Goal: Obtain resource: Obtain resource

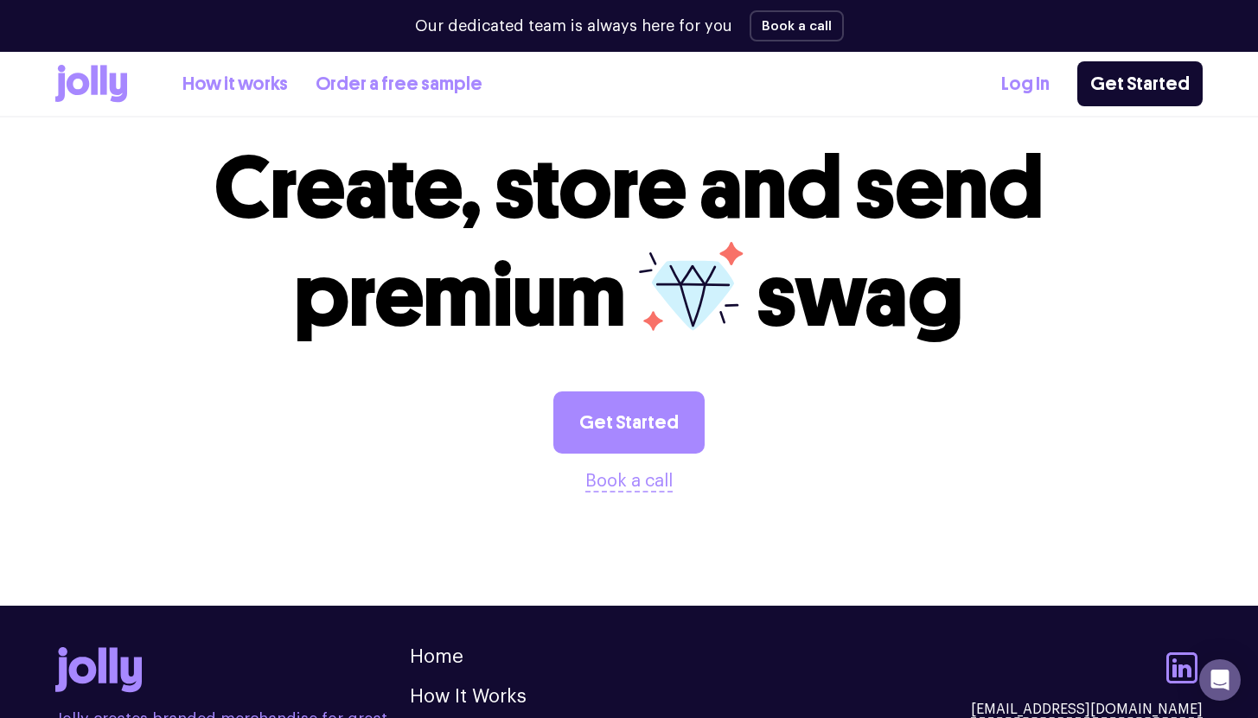
scroll to position [2001, 0]
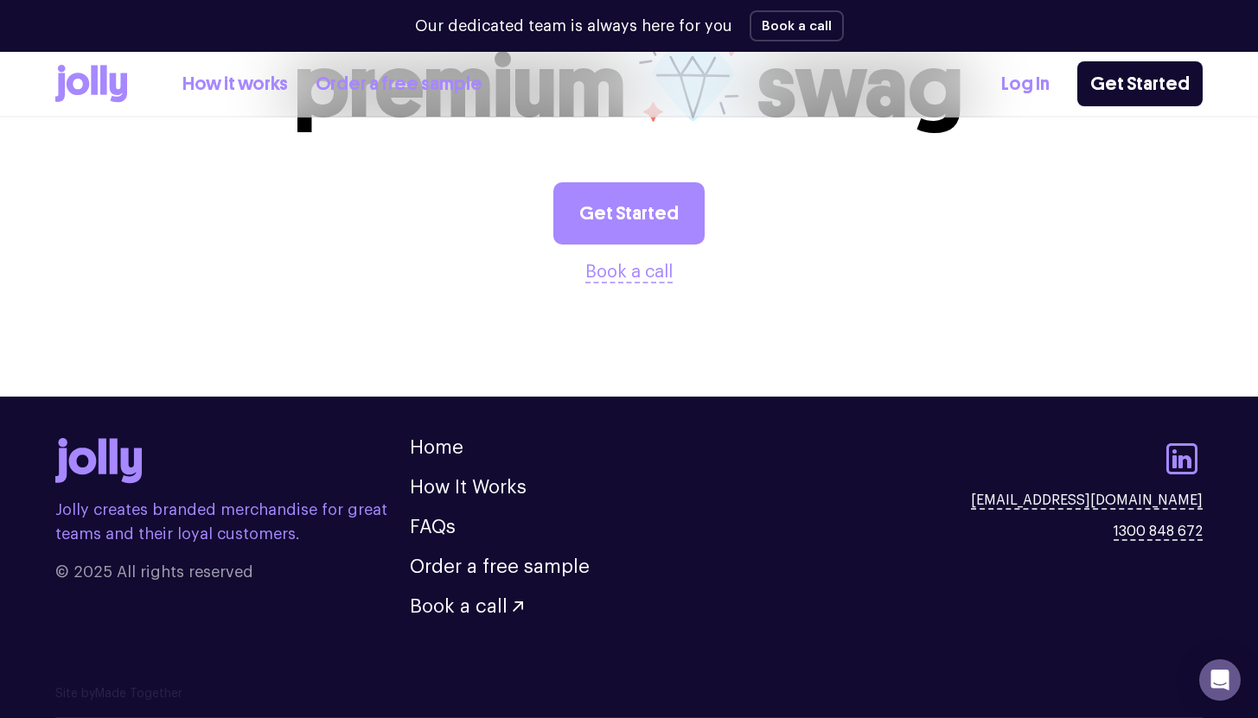
click at [262, 84] on link "How it works" at bounding box center [234, 84] width 105 height 29
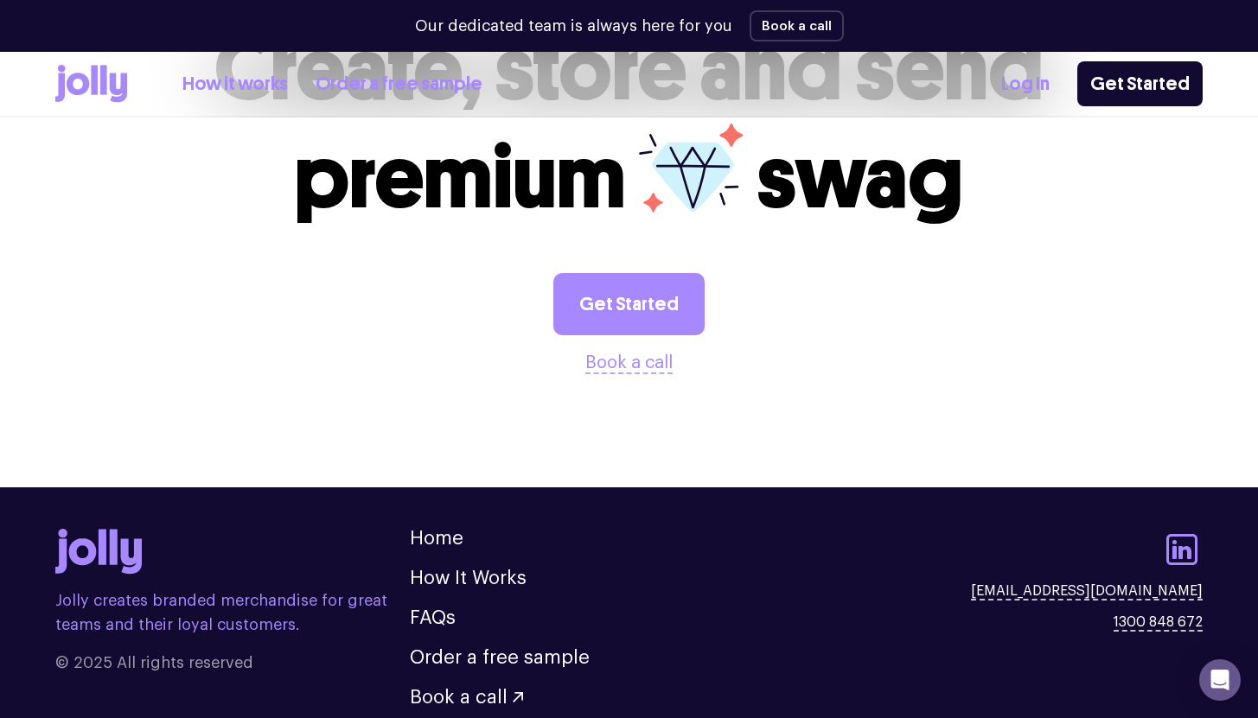
scroll to position [3238, 0]
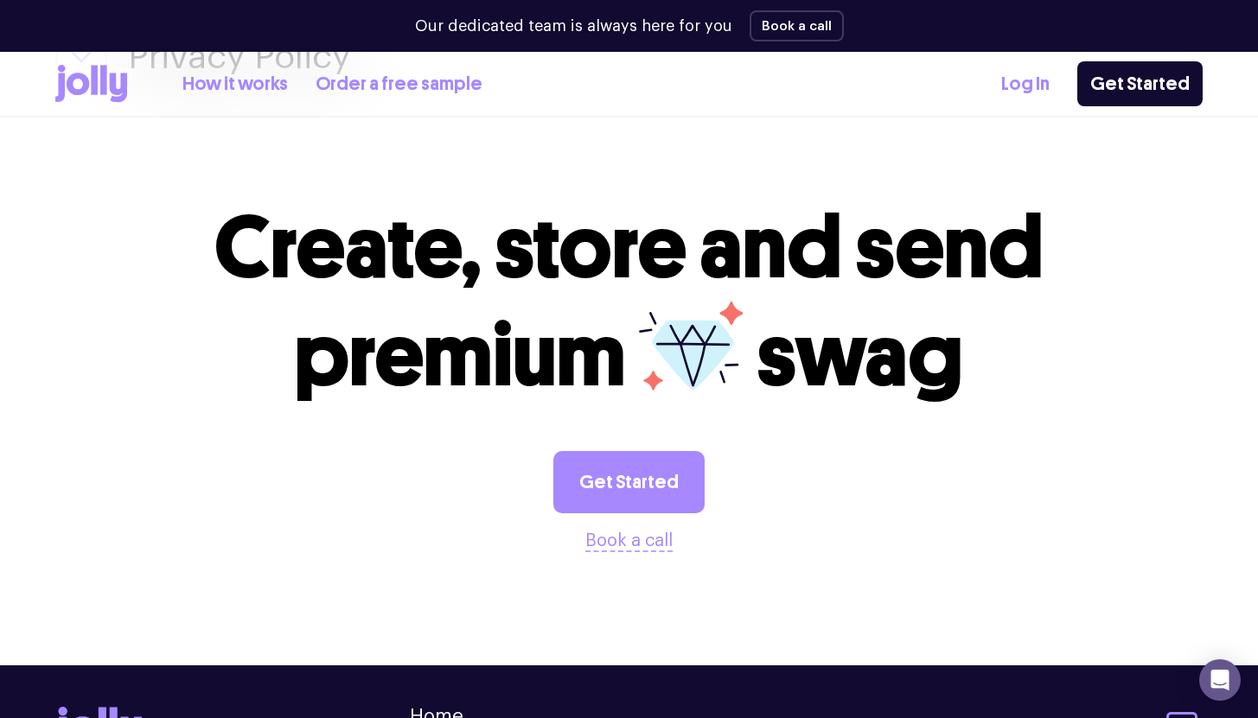
click at [356, 81] on link "Order a free sample" at bounding box center [399, 84] width 167 height 29
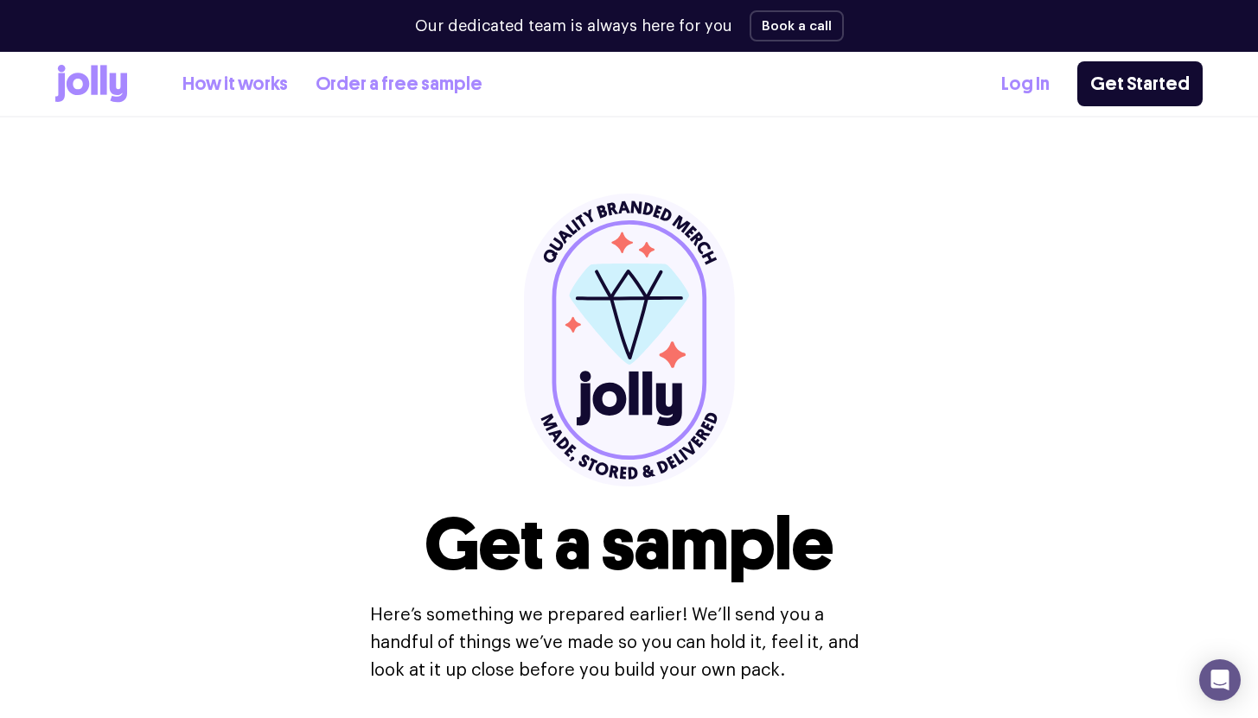
scroll to position [351, 0]
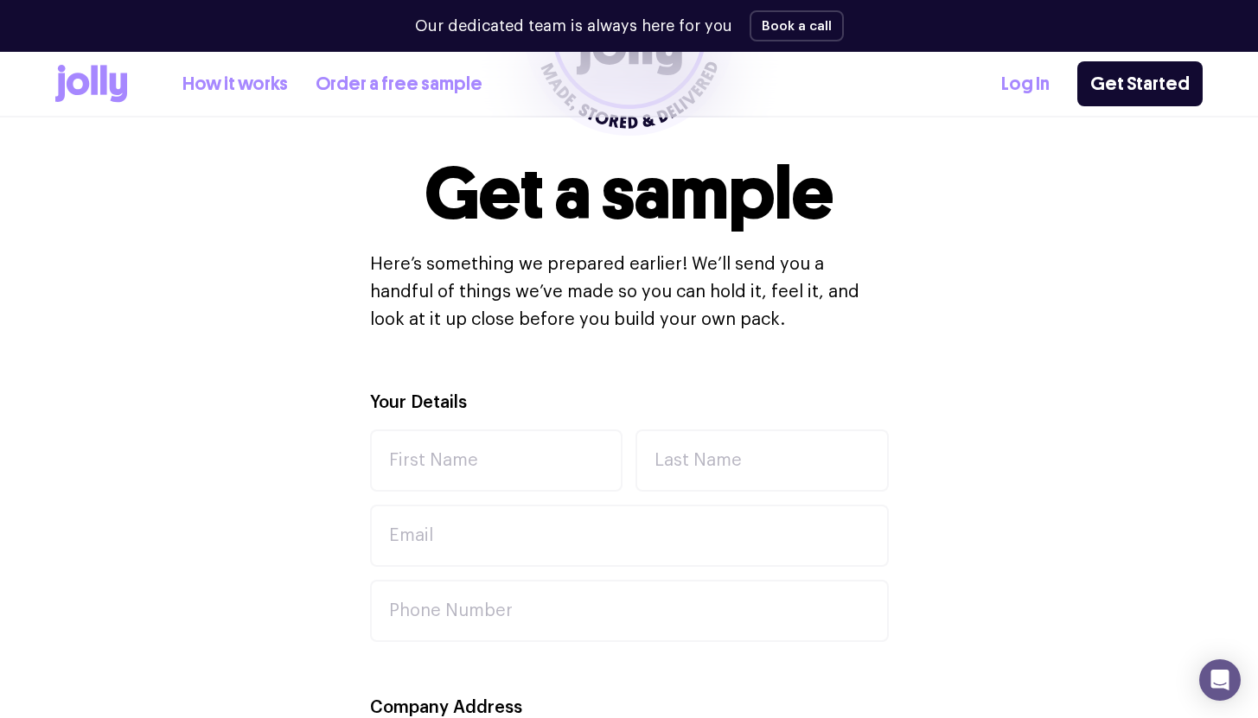
click at [239, 79] on link "How it works" at bounding box center [234, 84] width 105 height 29
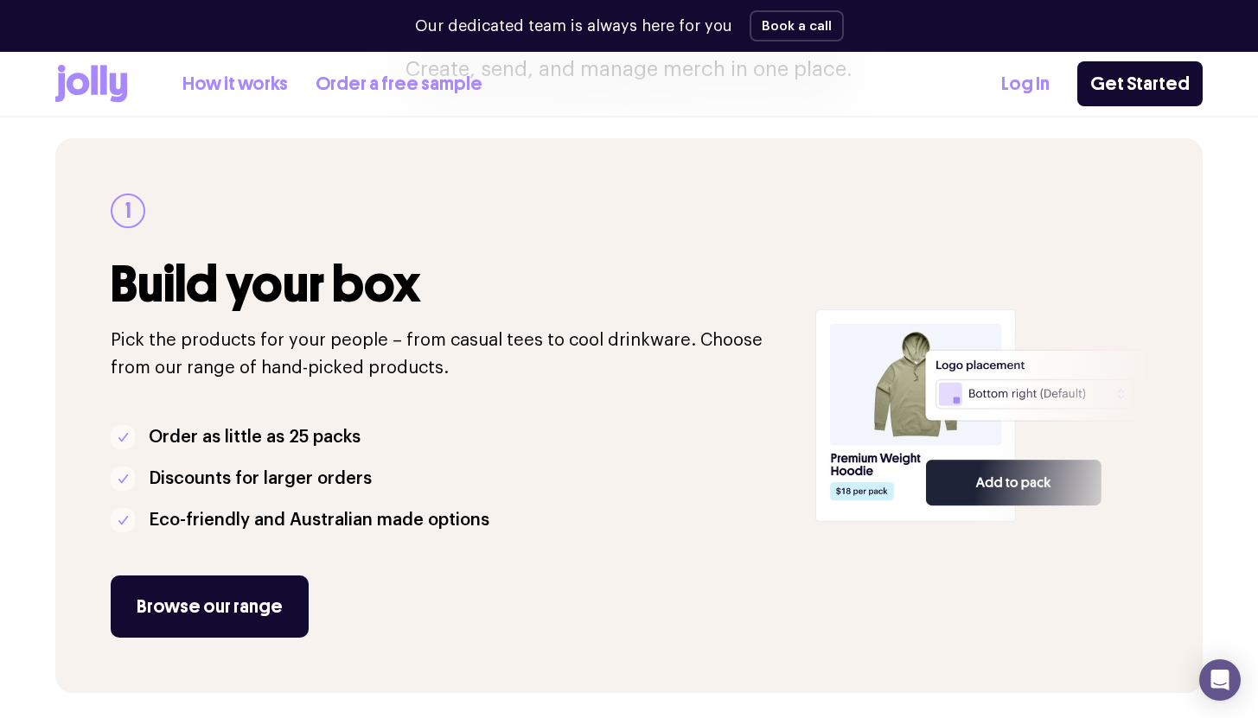
scroll to position [393, 0]
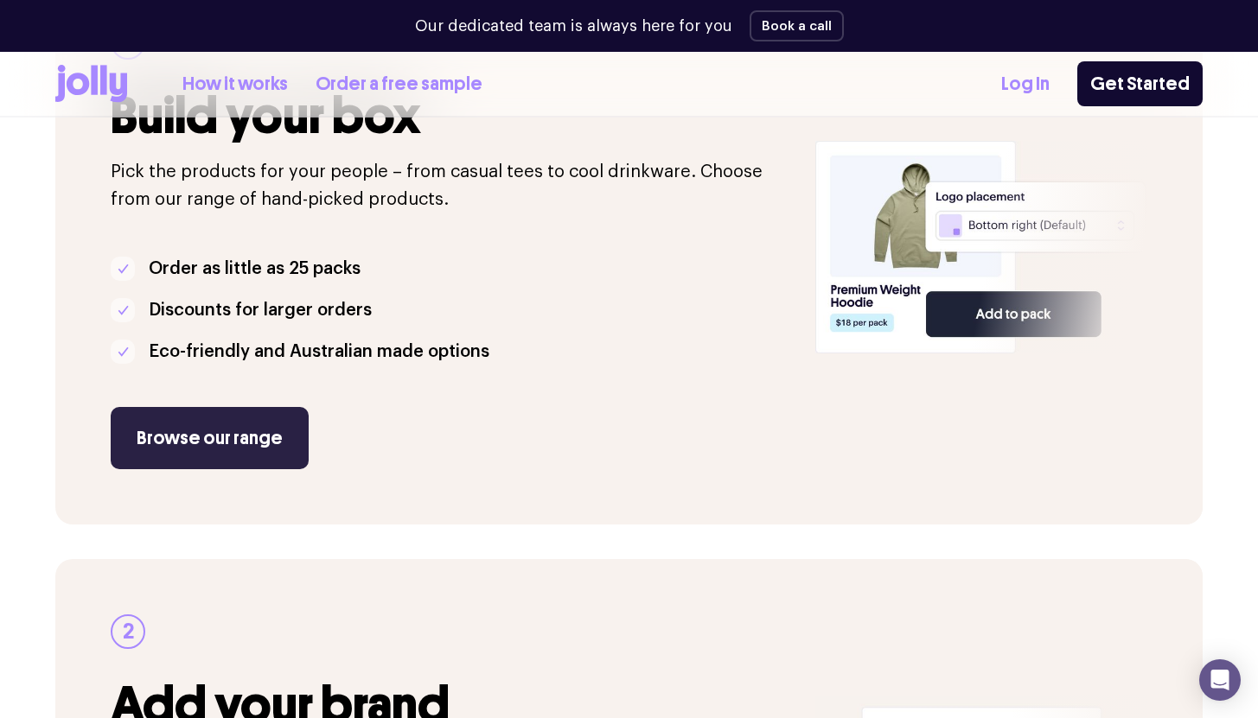
click at [262, 429] on link "Browse our range" at bounding box center [210, 438] width 198 height 62
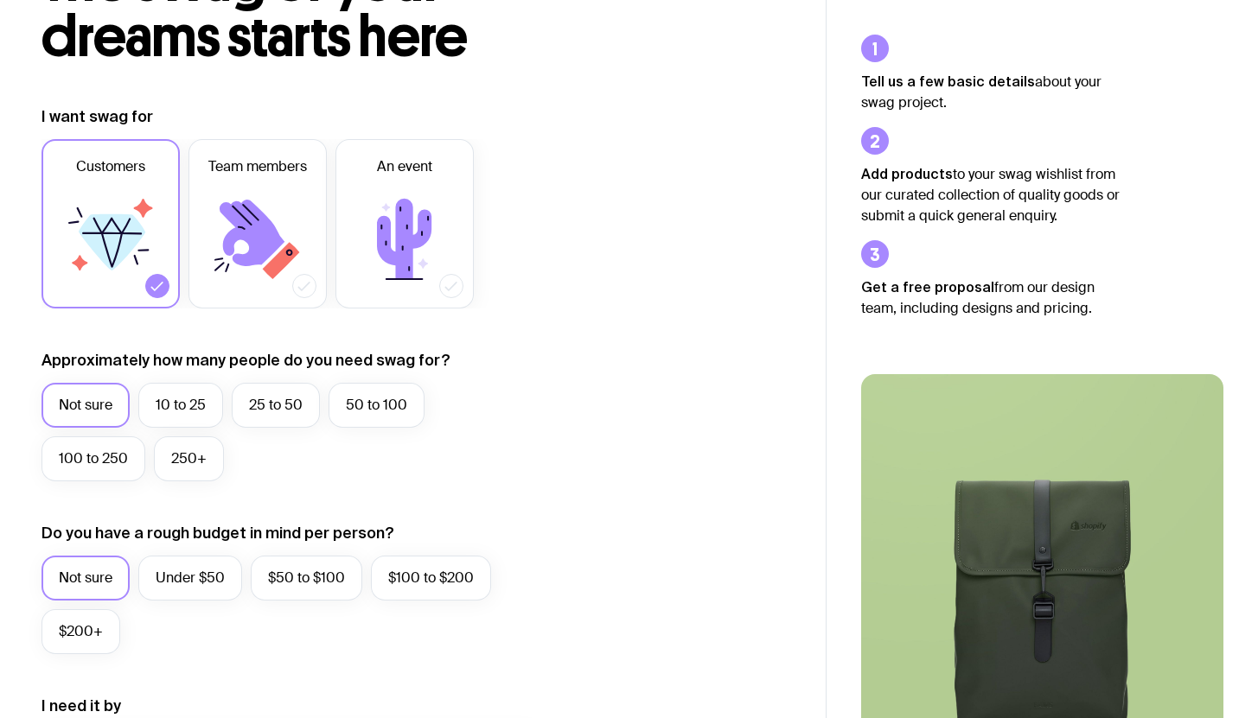
click at [366, 236] on icon at bounding box center [405, 240] width 104 height 104
click at [0, 0] on input "An event" at bounding box center [0, 0] width 0 height 0
click at [76, 260] on icon at bounding box center [80, 263] width 16 height 16
click at [0, 0] on input "Customers" at bounding box center [0, 0] width 0 height 0
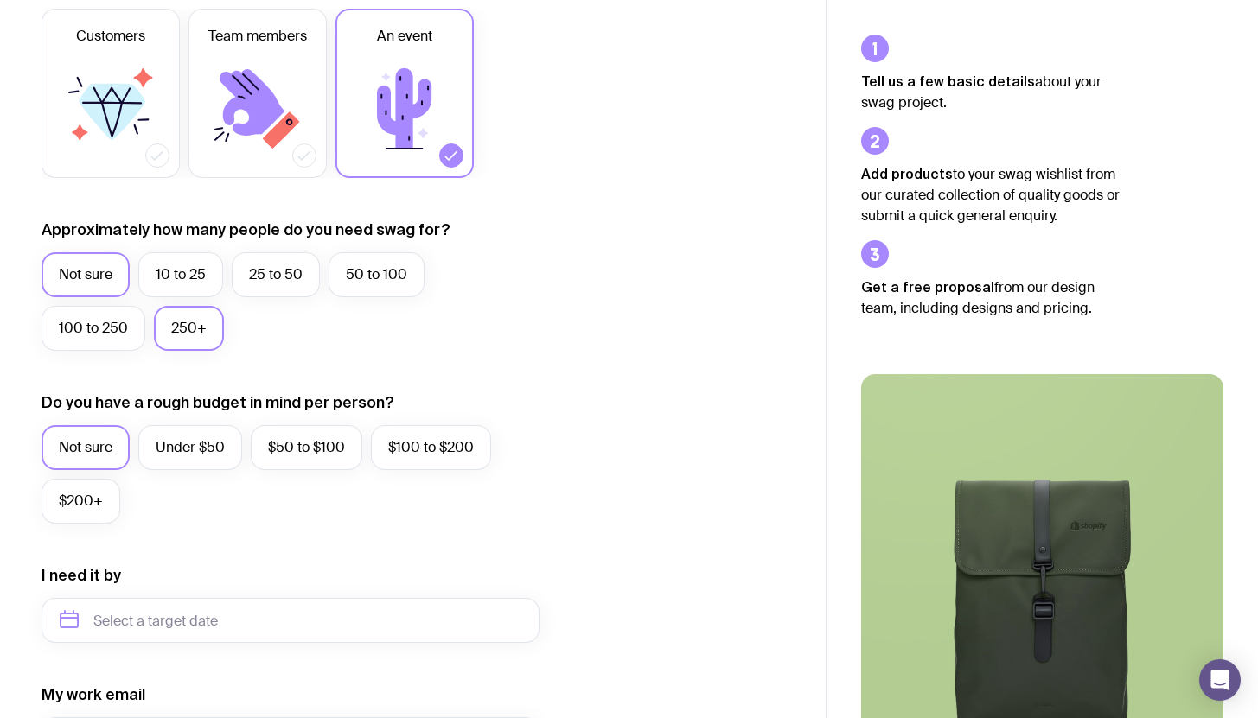
scroll to position [301, 0]
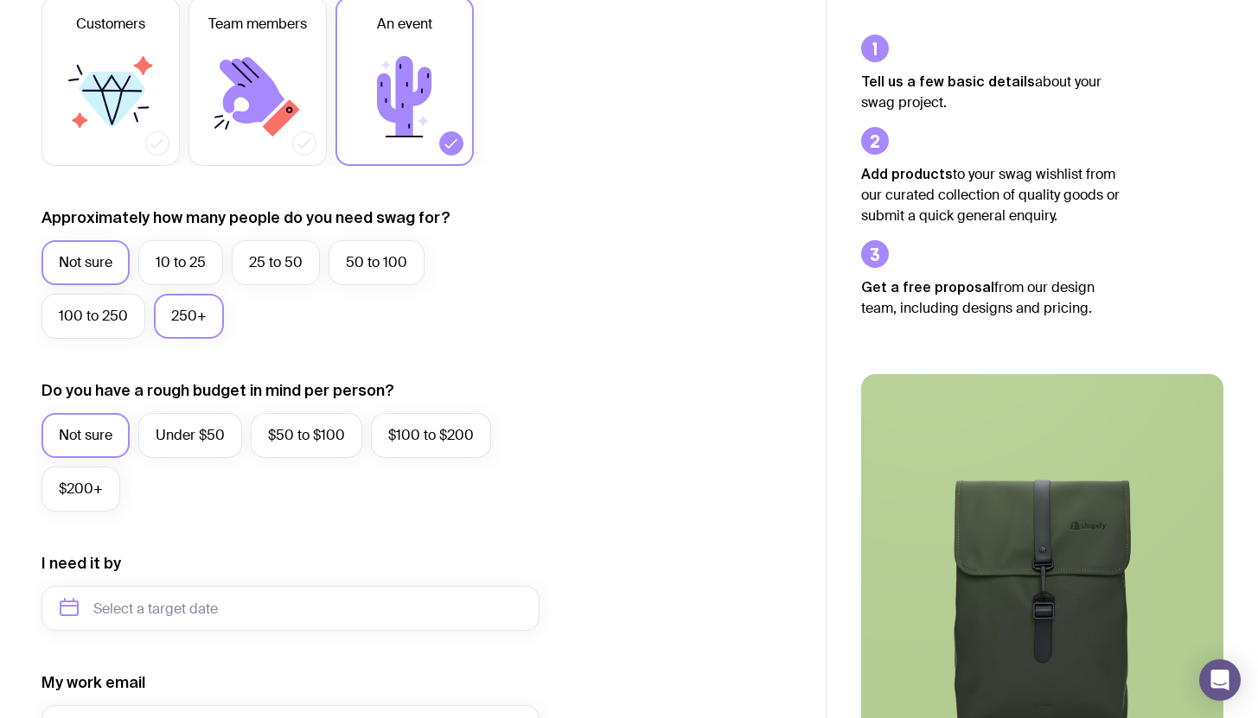
click at [194, 318] on label "250+" at bounding box center [189, 316] width 70 height 45
click at [0, 0] on input "250+" at bounding box center [0, 0] width 0 height 0
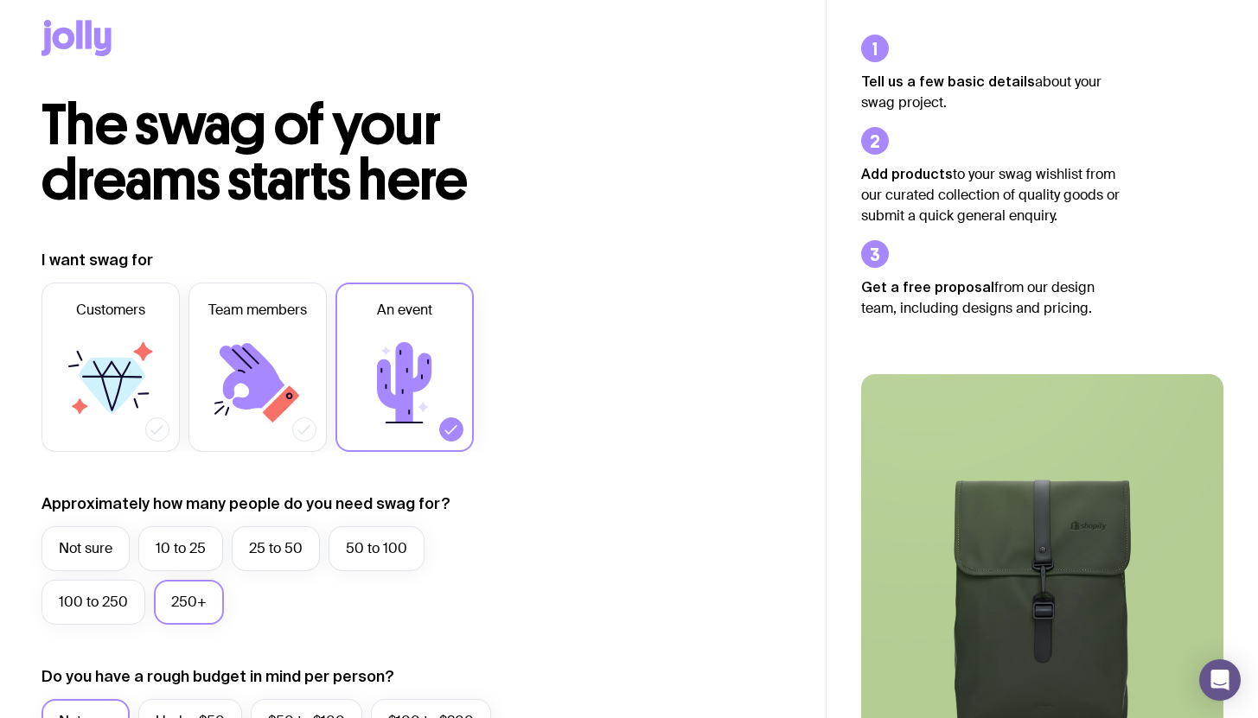
scroll to position [0, 0]
